Goal: Share content: Share content

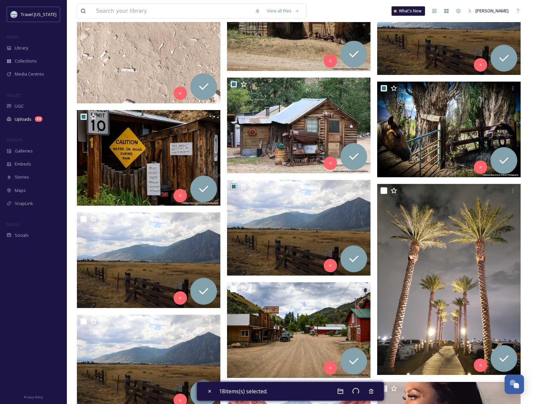
scroll to position [107, 0]
click at [33, 152] on div "Galleries" at bounding box center [33, 150] width 67 height 13
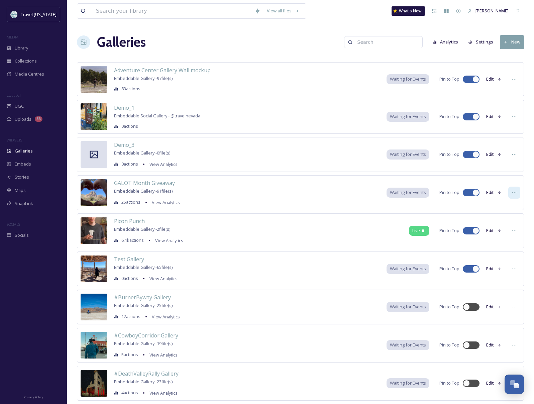
click at [509, 195] on div at bounding box center [514, 192] width 12 height 12
click at [415, 193] on span "Waiting for Events" at bounding box center [408, 192] width 36 height 6
click at [169, 184] on span "GALOT Month Giveaway" at bounding box center [144, 182] width 61 height 7
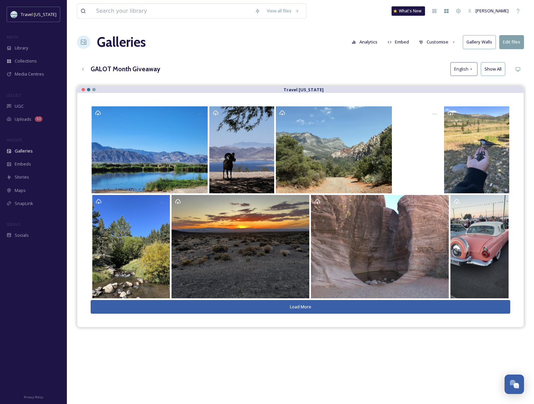
click at [407, 42] on button "Embed" at bounding box center [398, 41] width 28 height 13
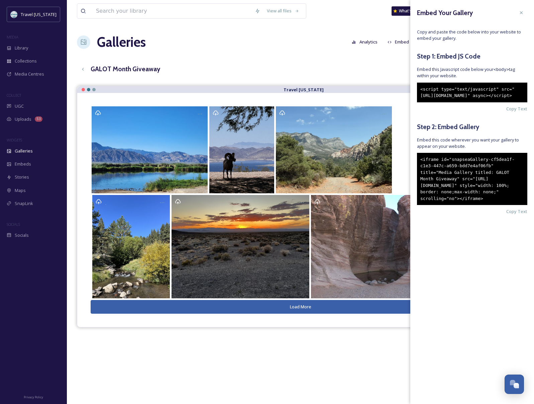
click at [437, 173] on div "<iframe id="snapseaGallery-cf5dea1f-c1e3-447c-a659-bdd7e4af06fb" title="Media G…" at bounding box center [472, 179] width 110 height 52
click at [451, 205] on div "<iframe id="snapseaGallery-cf5dea1f-c1e3-447c-a659-bdd7e4af06fb" title="Media G…" at bounding box center [472, 179] width 110 height 52
drag, startPoint x: 447, startPoint y: 225, endPoint x: 412, endPoint y: 170, distance: 65.1
click at [412, 170] on div "Embed Your Gallery Copy and paste the code below into your website to embed you…" at bounding box center [472, 121] width 124 height 242
copy div "<iframe id="snapseaGallery-cf5dea1f-c1e3-447c-a659-bdd7e4af06fb" title="Media G…"
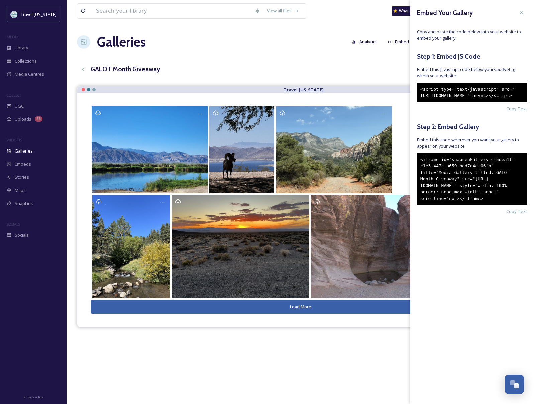
click at [361, 74] on div "GALOT Month Giveaway English Show All" at bounding box center [300, 69] width 447 height 14
